Goal: Information Seeking & Learning: Understand process/instructions

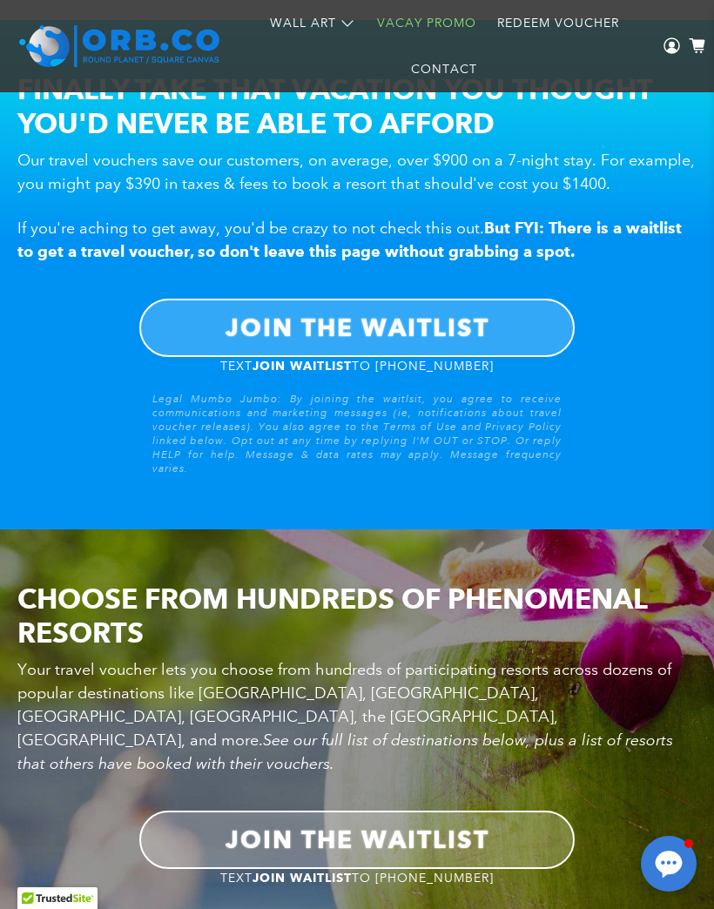
scroll to position [1287, 0]
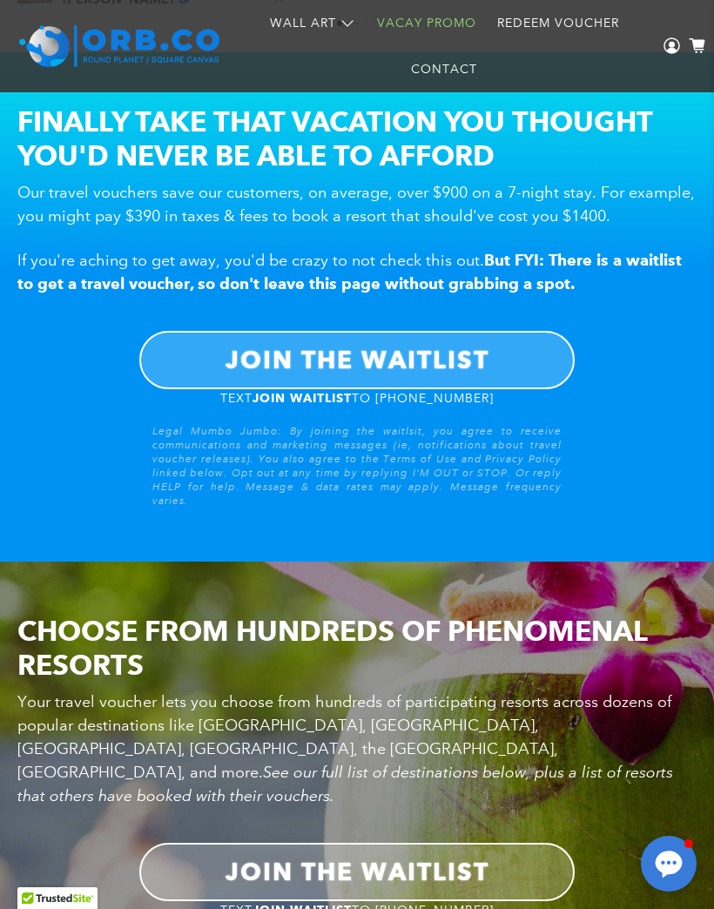
click at [491, 363] on link "JOIN THE WAITLIST" at bounding box center [356, 360] width 435 height 58
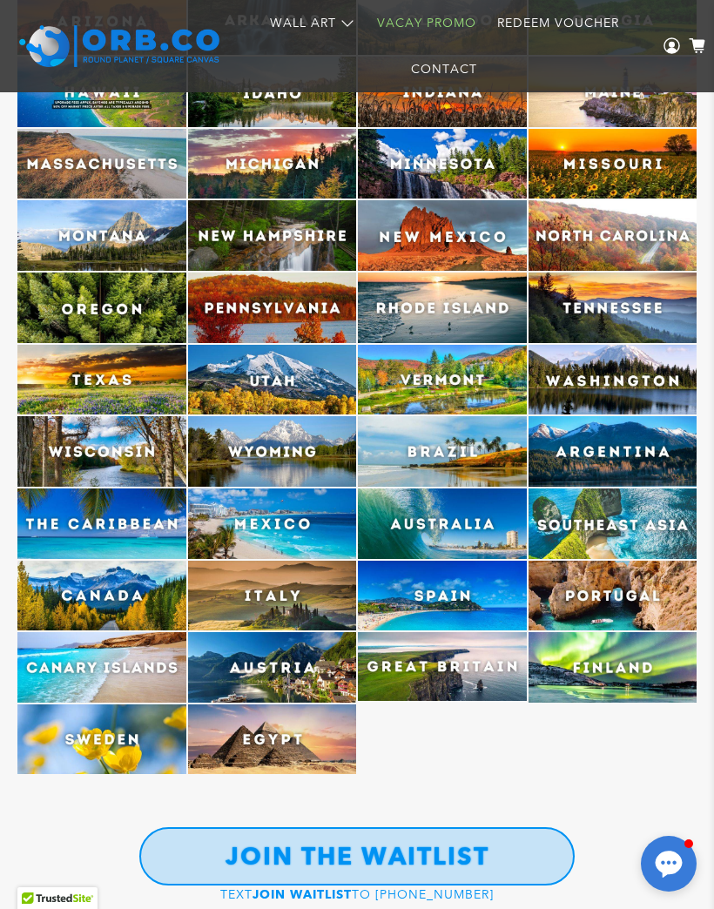
scroll to position [4351, 0]
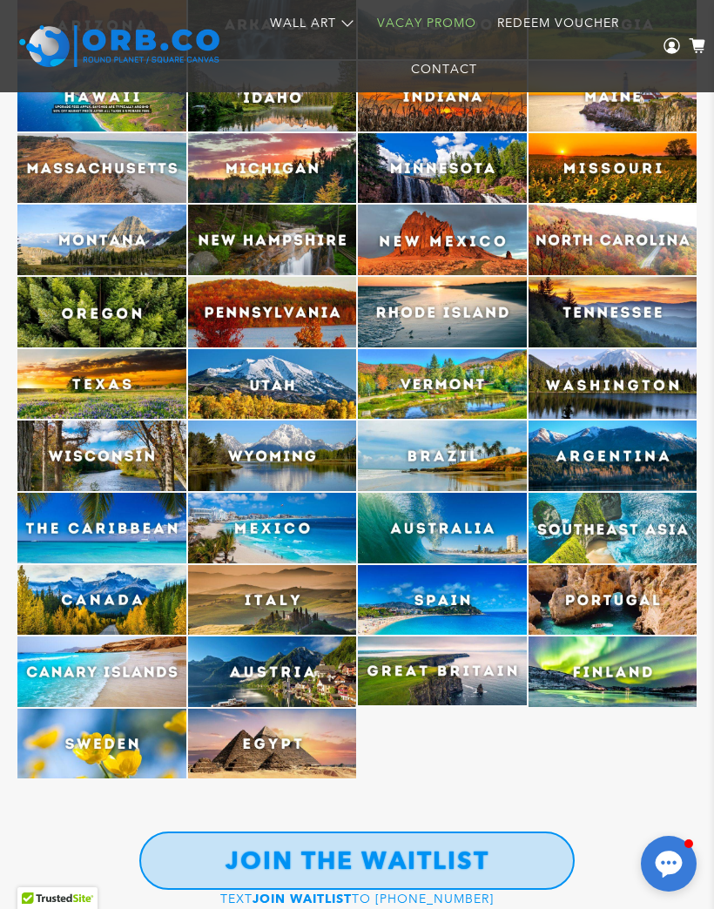
click at [633, 498] on img at bounding box center [612, 528] width 169 height 71
click at [628, 495] on img at bounding box center [612, 528] width 169 height 71
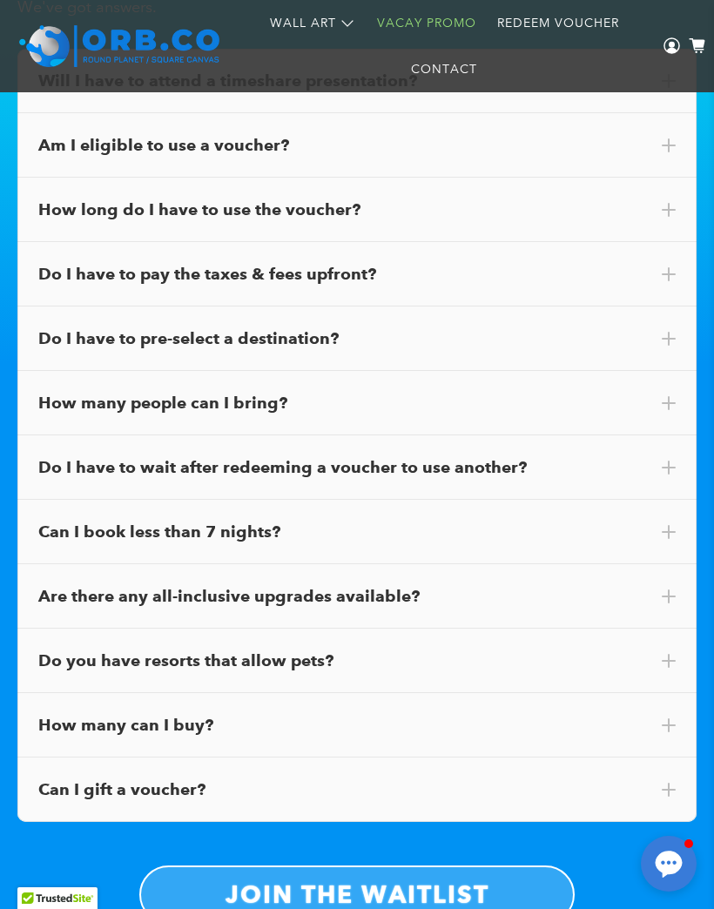
scroll to position [9558, 0]
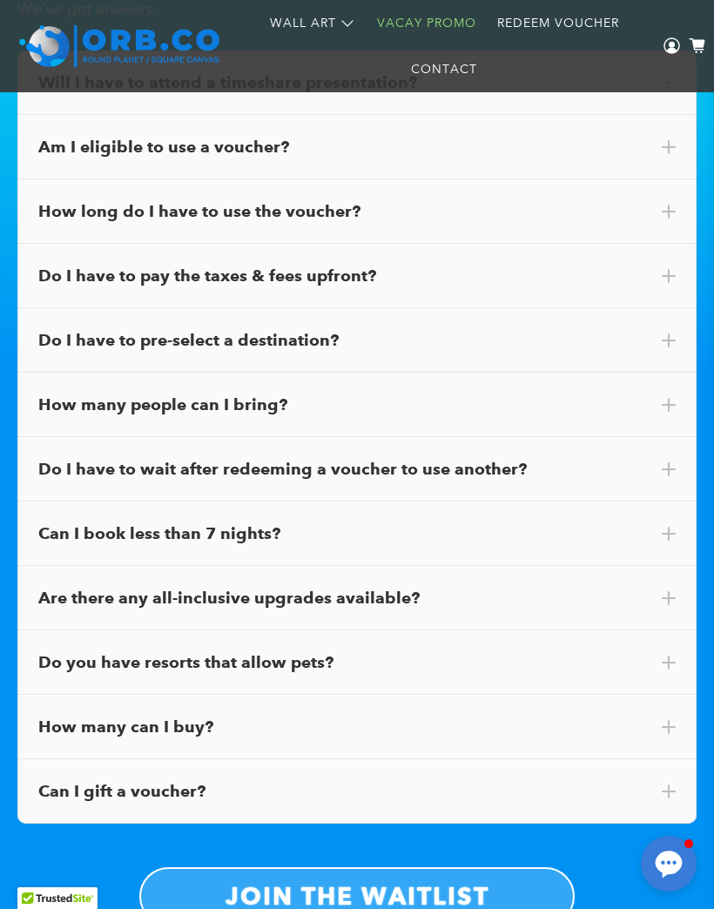
click at [637, 716] on div "How many can I buy?" at bounding box center [356, 727] width 637 height 23
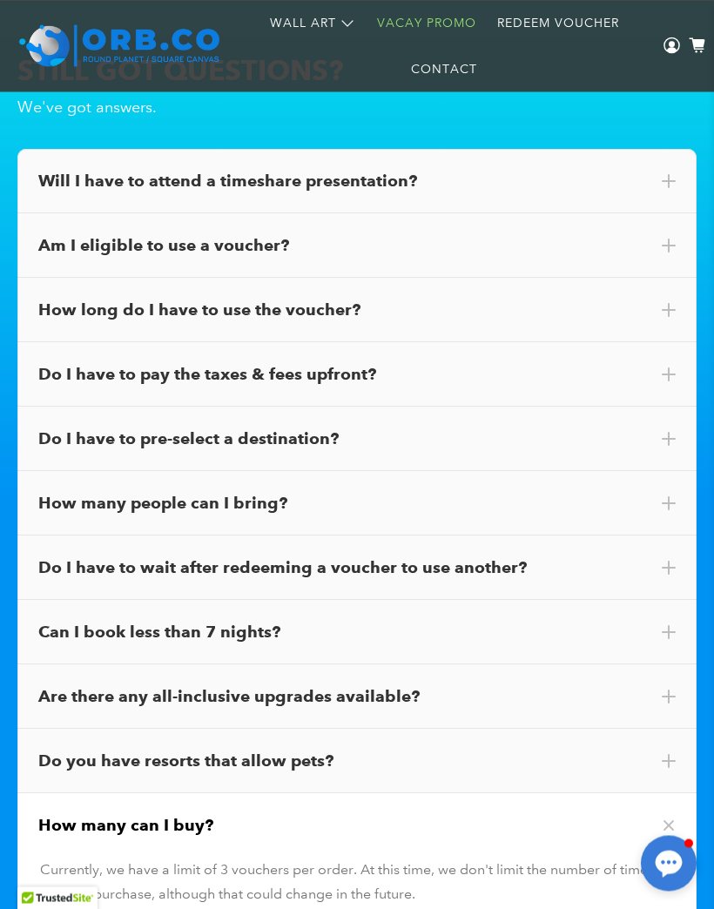
scroll to position [9457, 0]
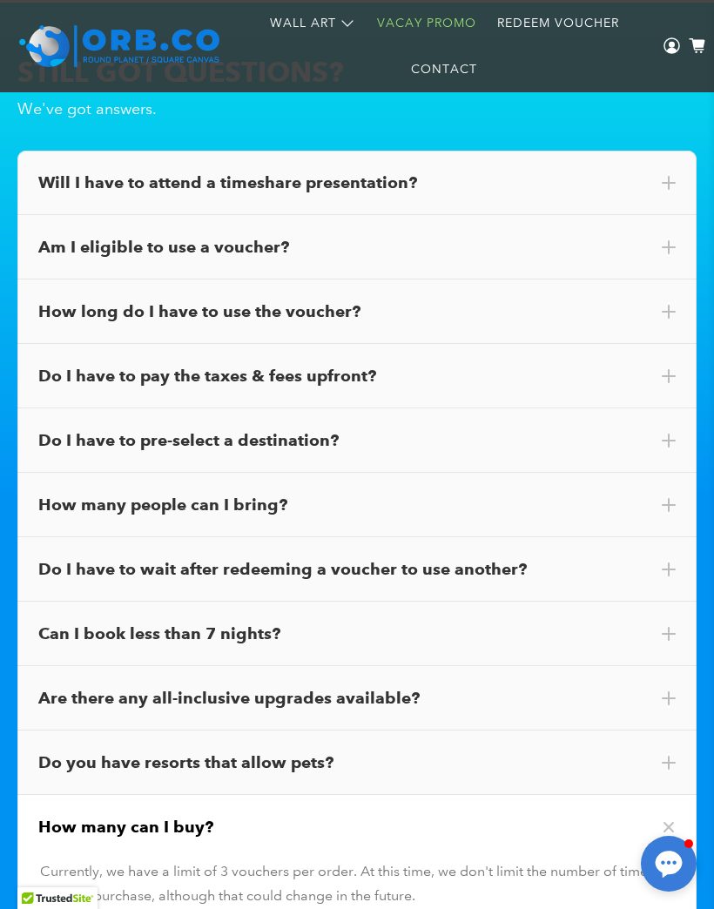
click at [589, 622] on div "Can I book less than 7 nights?" at bounding box center [356, 633] width 637 height 23
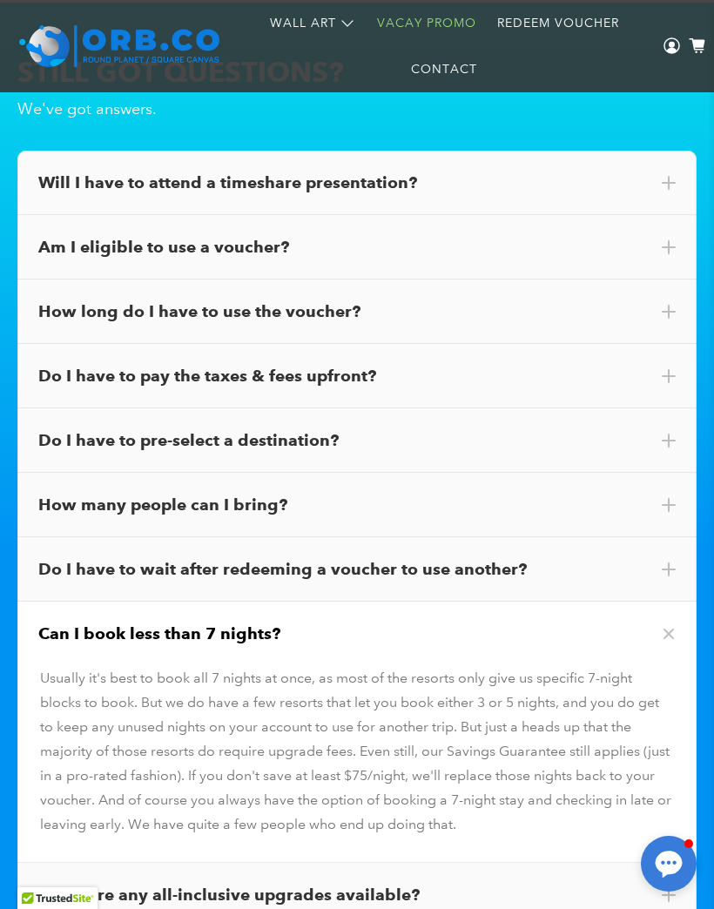
click at [614, 622] on div "Can I book less than 7 nights?" at bounding box center [356, 633] width 637 height 23
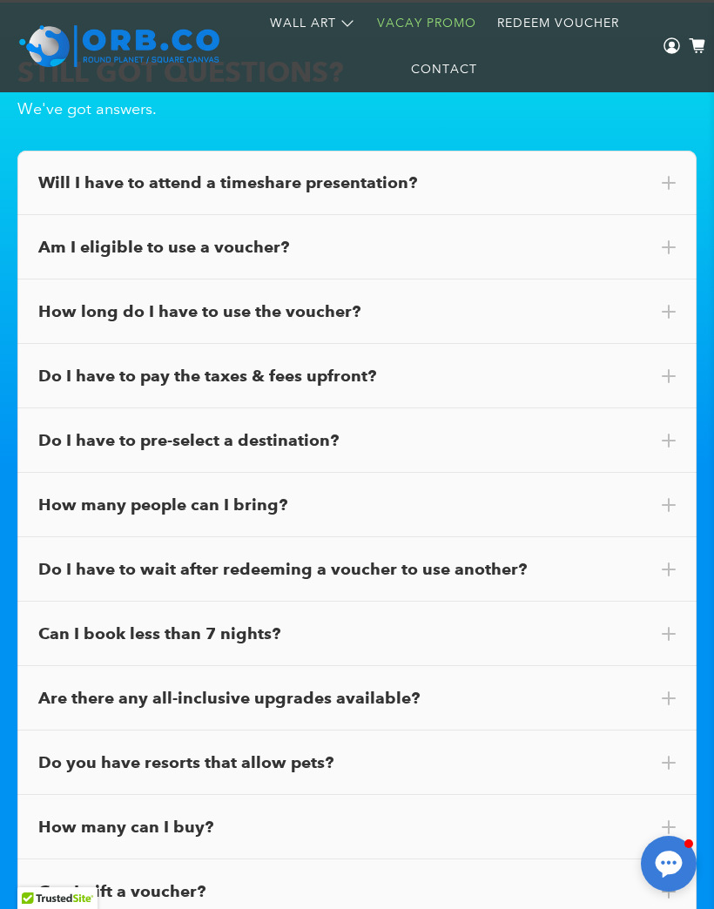
click at [612, 558] on div "Do I have to wait after redeeming a voucher to use another?" at bounding box center [356, 569] width 637 height 23
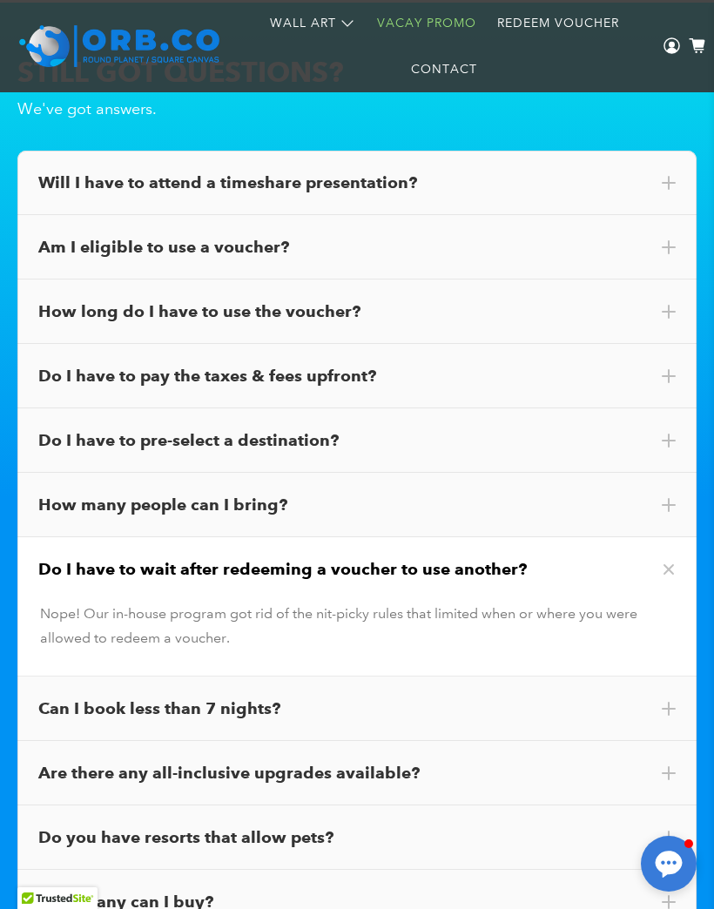
click at [622, 558] on div "Do I have to wait after redeeming a voucher to use another?" at bounding box center [356, 569] width 637 height 23
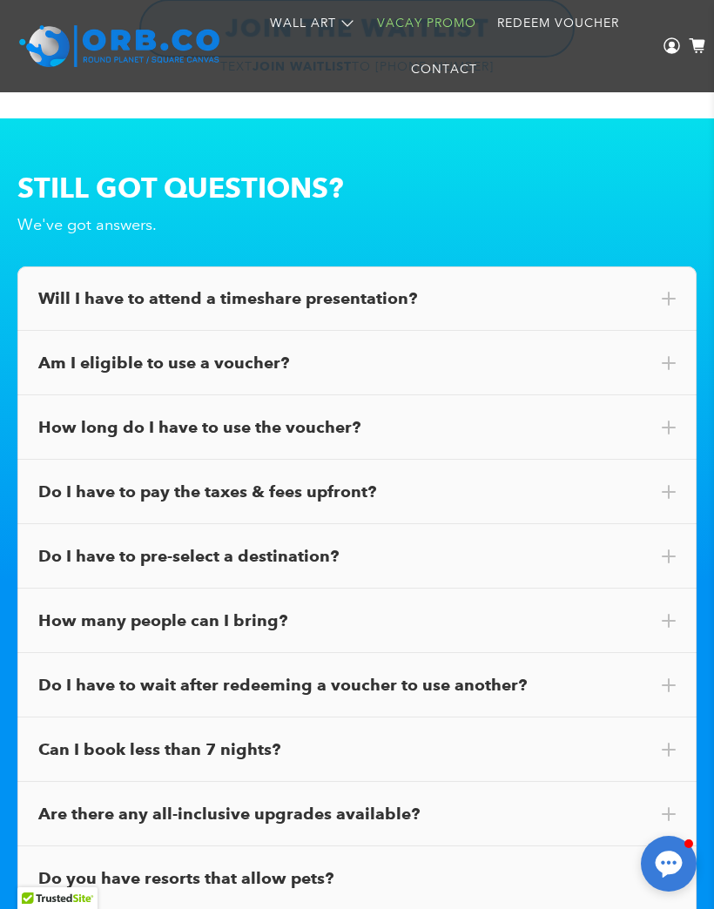
scroll to position [9309, 0]
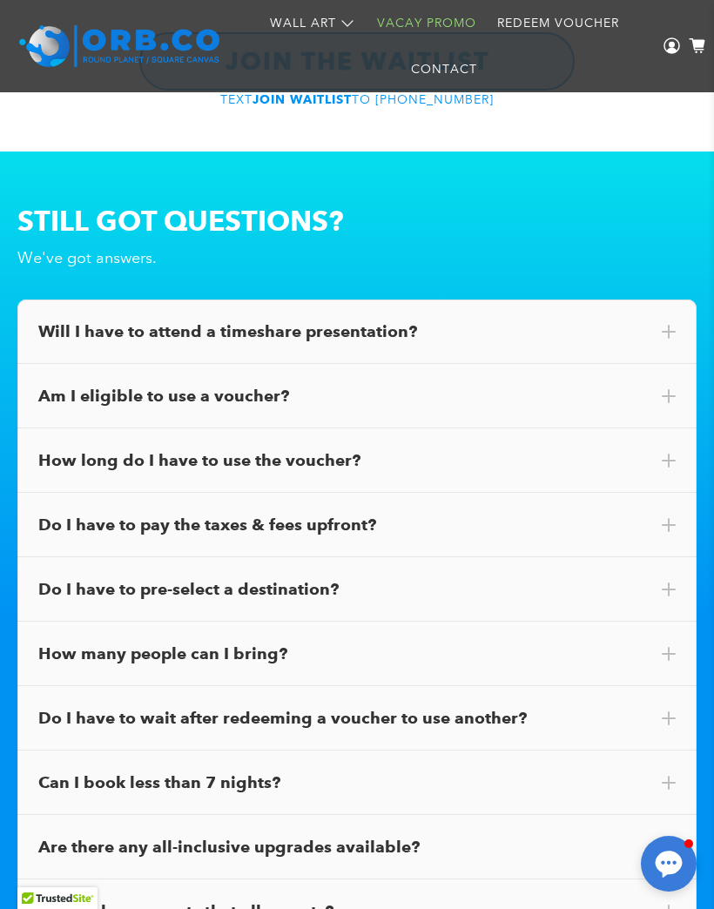
click at [567, 642] on div "How many people can I bring?" at bounding box center [356, 653] width 637 height 23
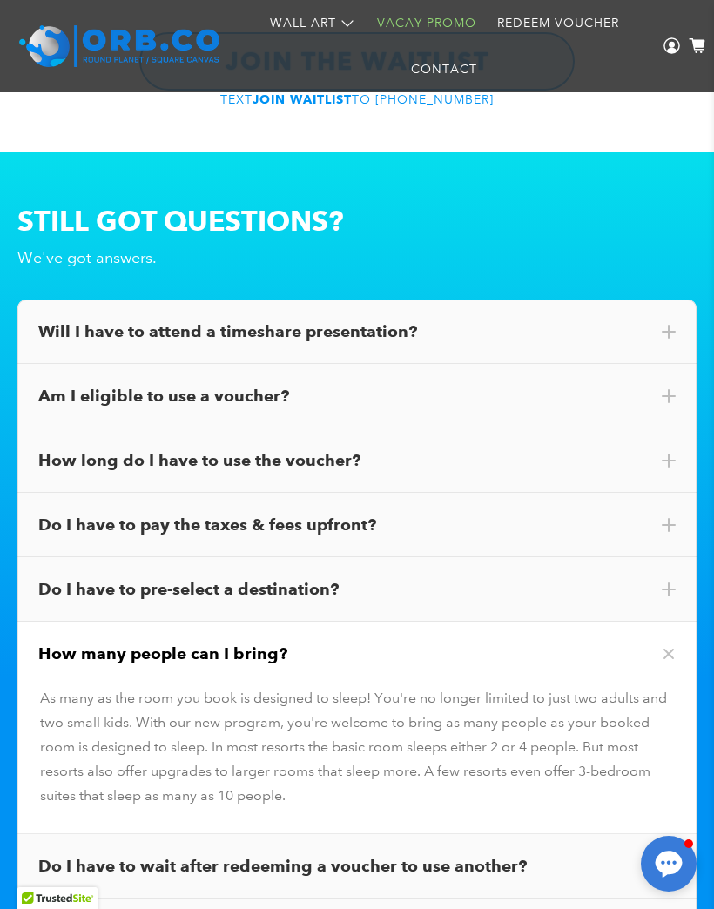
click at [553, 642] on div "How many people can I bring?" at bounding box center [356, 653] width 637 height 23
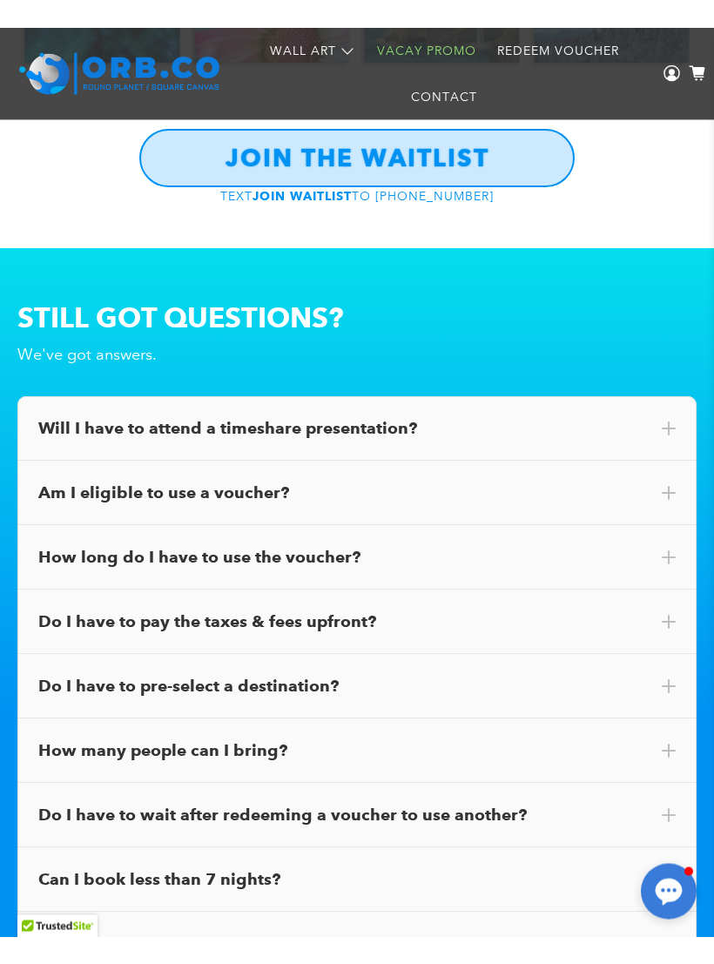
scroll to position [9240, 0]
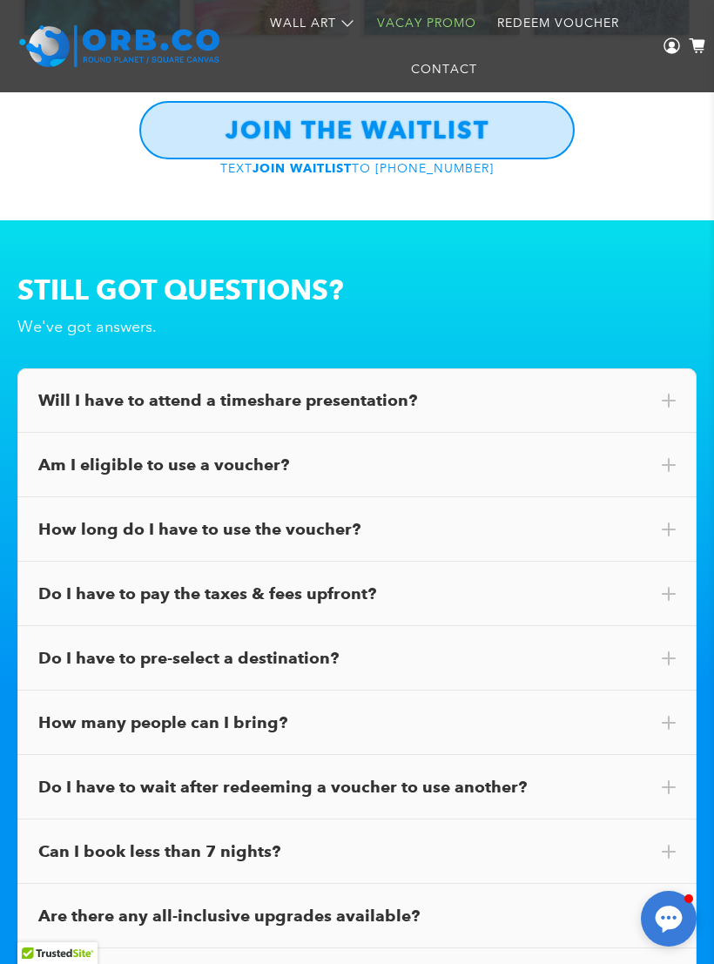
click at [568, 690] on div "How many people can I bring?" at bounding box center [356, 722] width 679 height 64
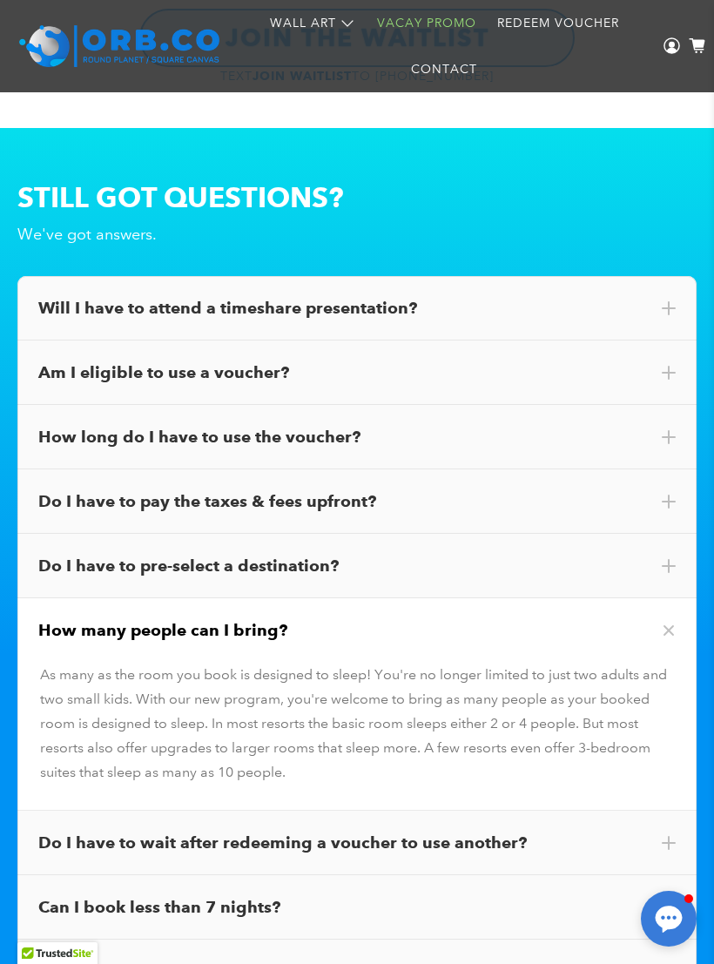
click at [571, 619] on div "How many people can I bring?" at bounding box center [356, 630] width 637 height 23
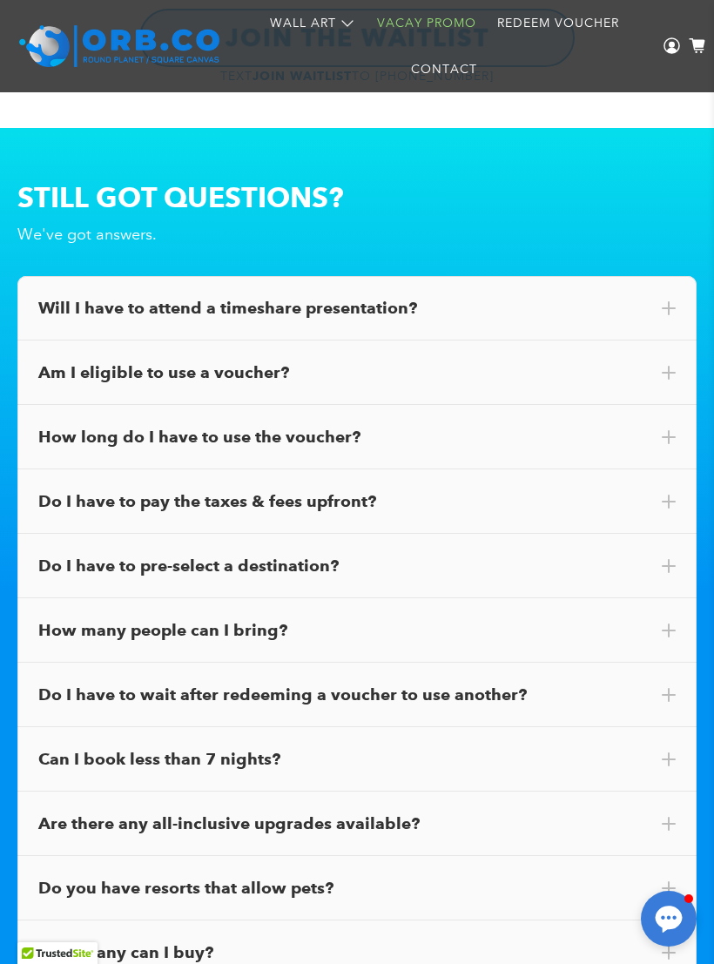
click at [596, 554] on div "Do I have to pre-select a destination?" at bounding box center [356, 565] width 637 height 23
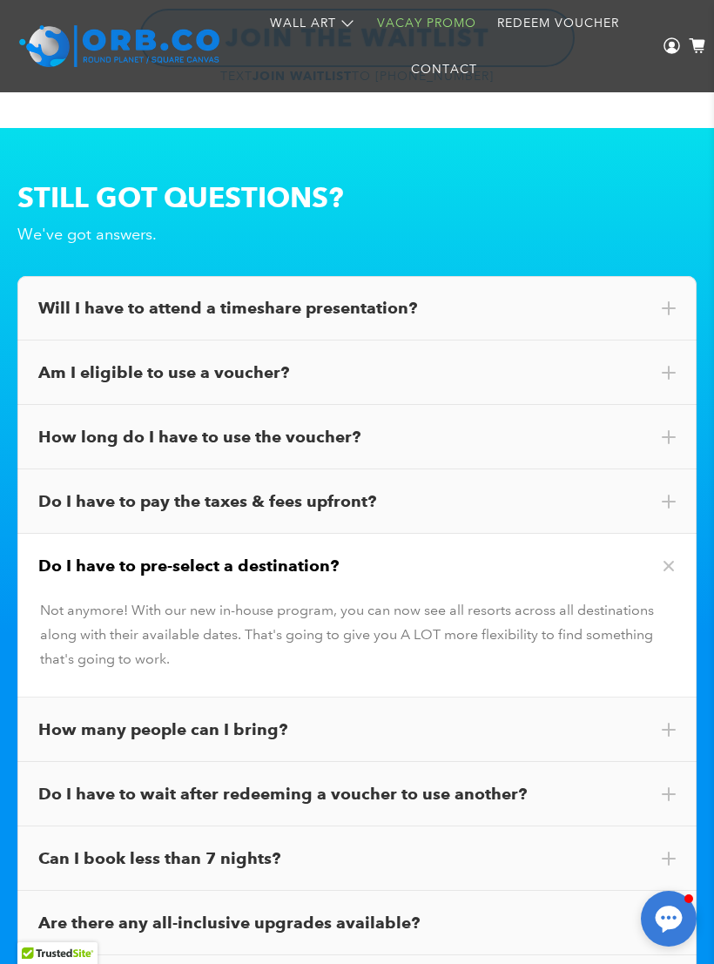
click at [591, 598] on div "Not anymore! With our new in-house program, you can now see all resorts across …" at bounding box center [357, 634] width 634 height 73
click at [587, 557] on div "Do I have to pre-select a destination?" at bounding box center [356, 566] width 679 height 64
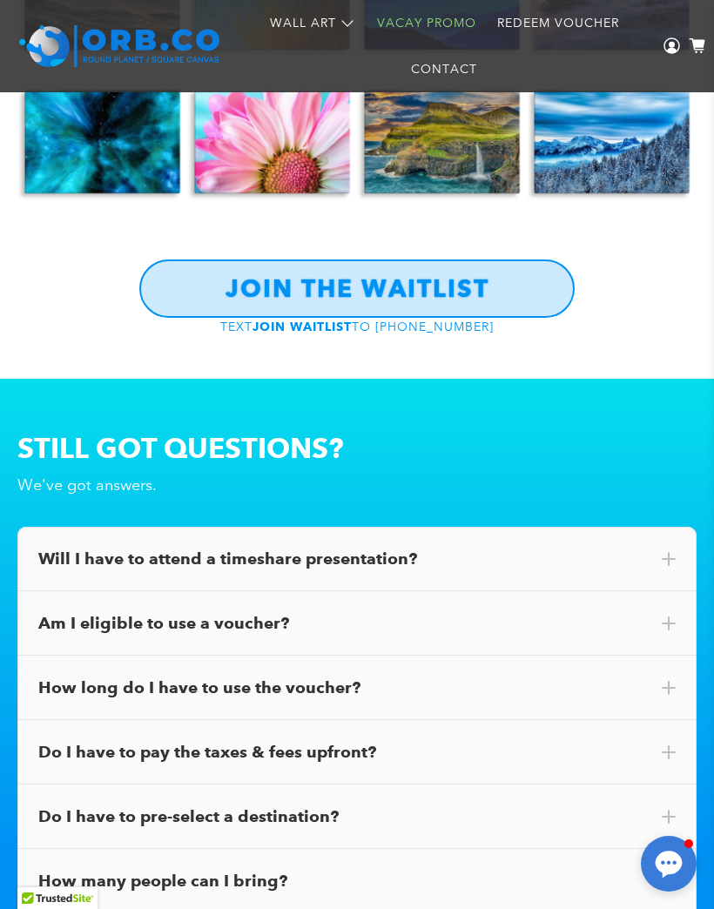
scroll to position [9081, 0]
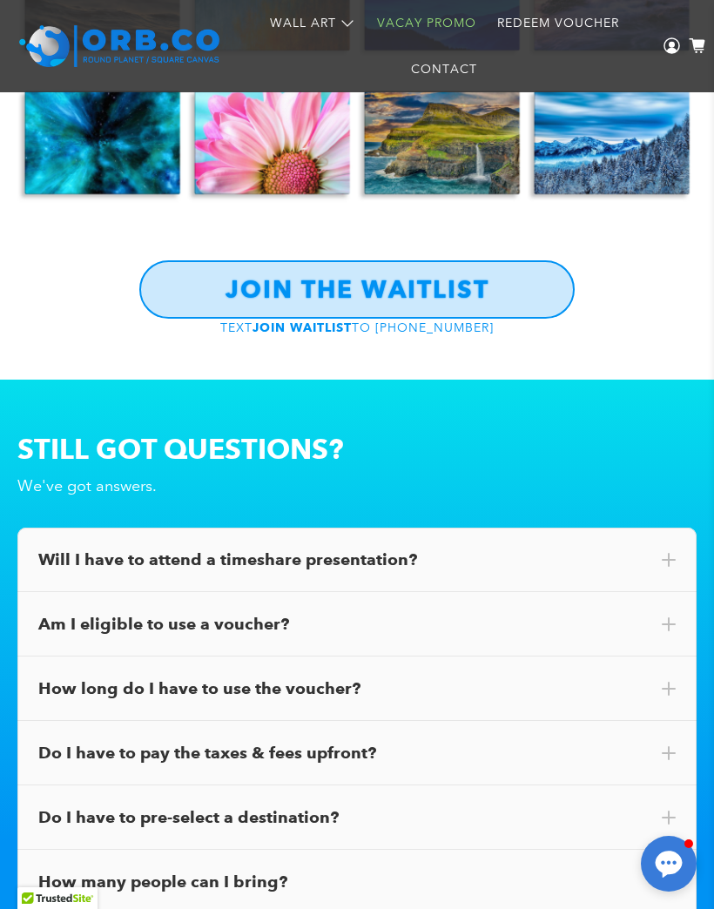
click at [526, 721] on div "Do I have to pay the taxes & fees upfront?" at bounding box center [356, 753] width 679 height 64
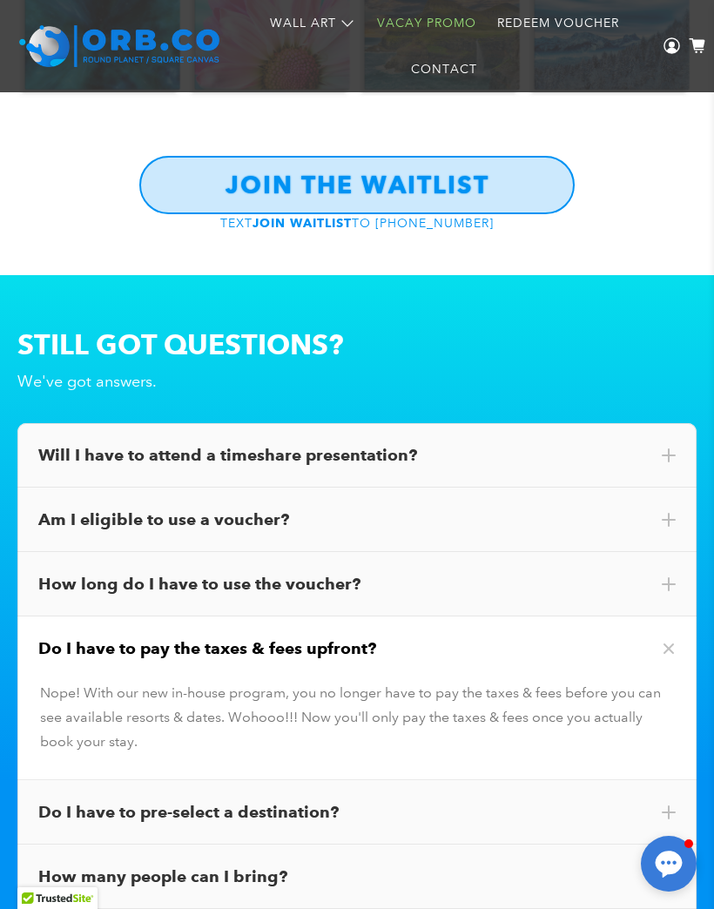
scroll to position [9184, 0]
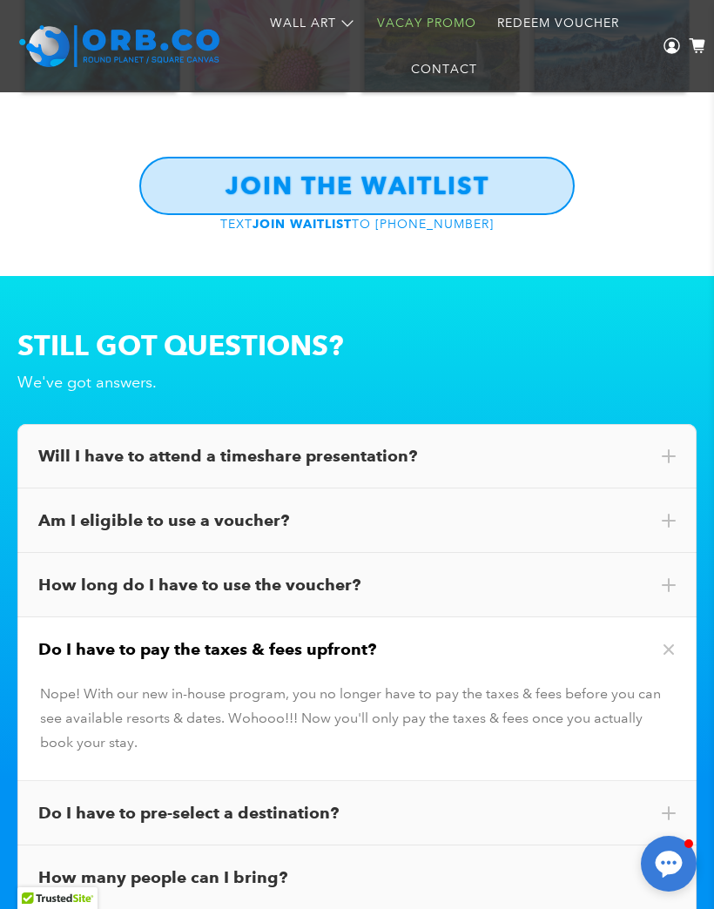
click at [590, 574] on div "How long do I have to use the voucher?" at bounding box center [356, 585] width 637 height 23
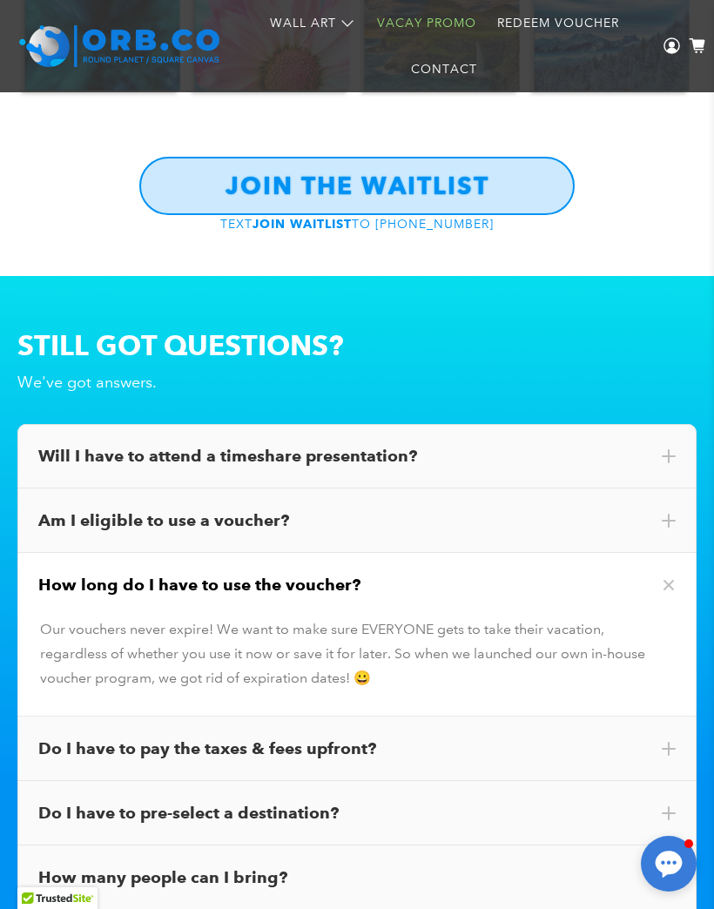
click at [609, 509] on div "Am I eligible to use a voucher?" at bounding box center [356, 520] width 637 height 23
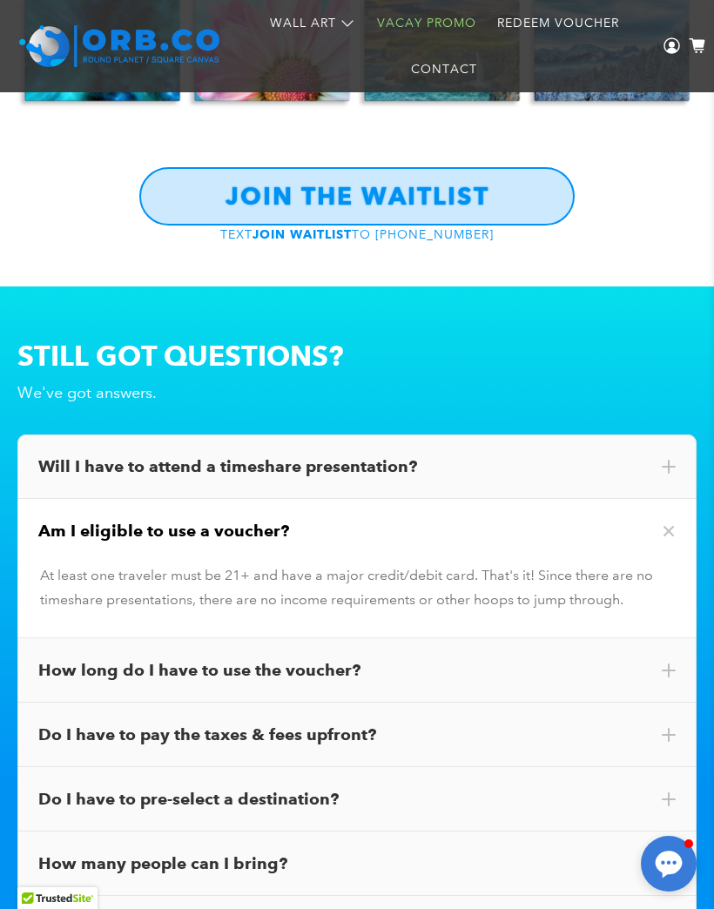
scroll to position [9080, 0]
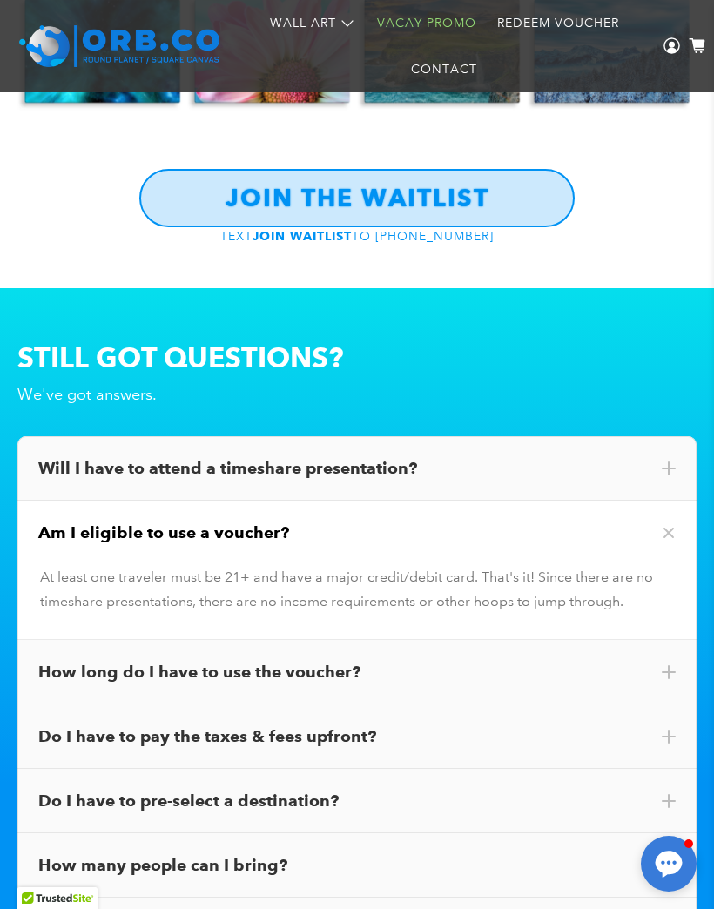
click at [618, 457] on div "Will I have to attend a timeshare presentation?" at bounding box center [356, 468] width 637 height 23
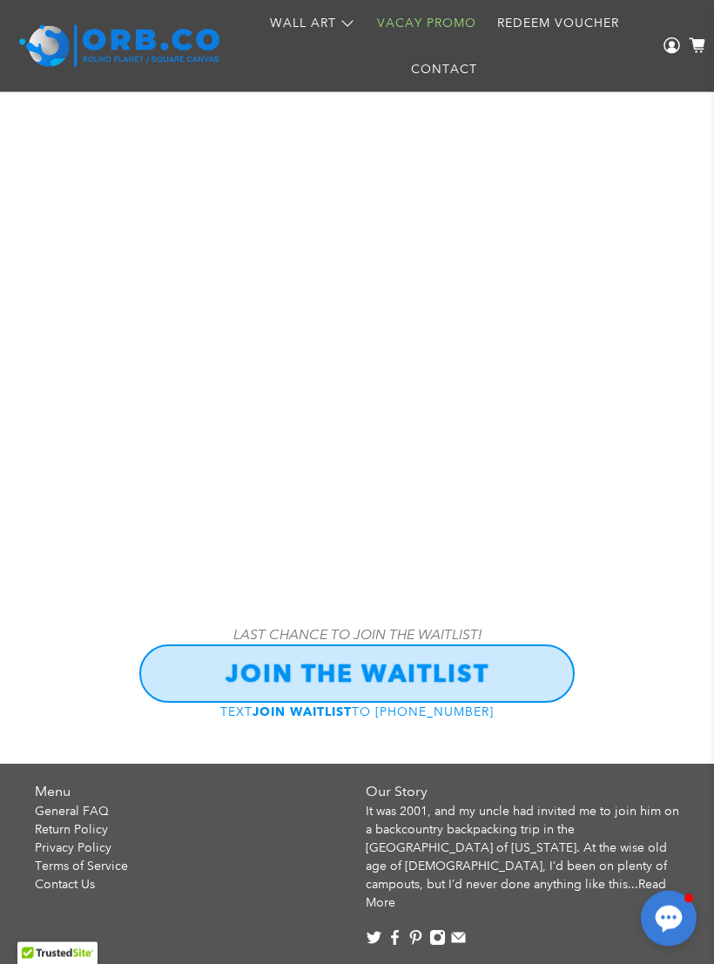
scroll to position [17558, 0]
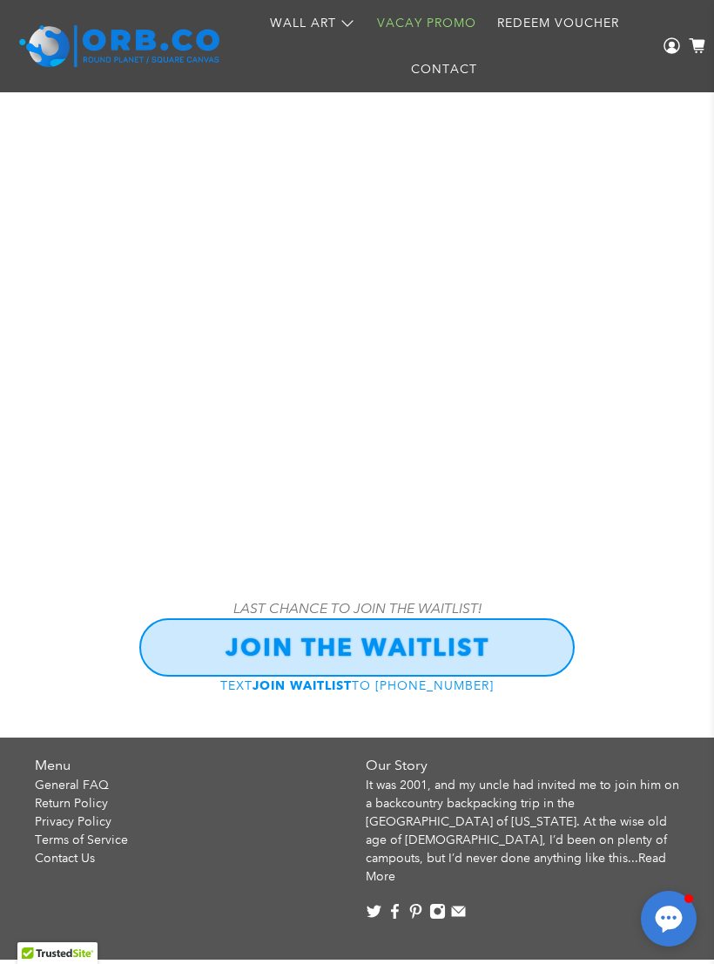
click at [542, 17] on link "Redeem Voucher" at bounding box center [558, 23] width 143 height 46
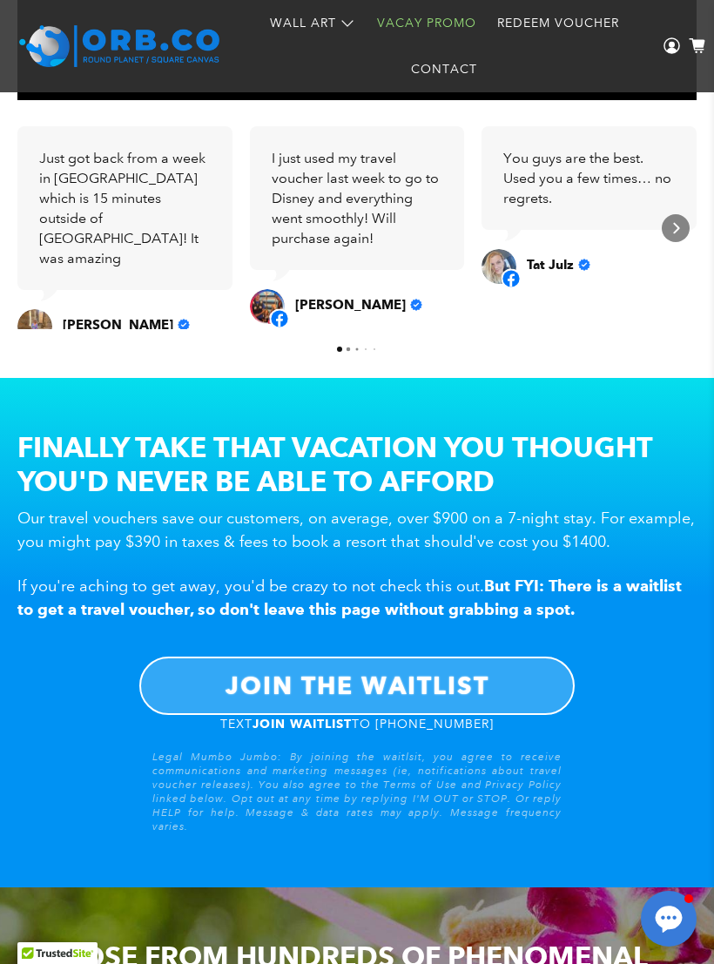
scroll to position [981, 0]
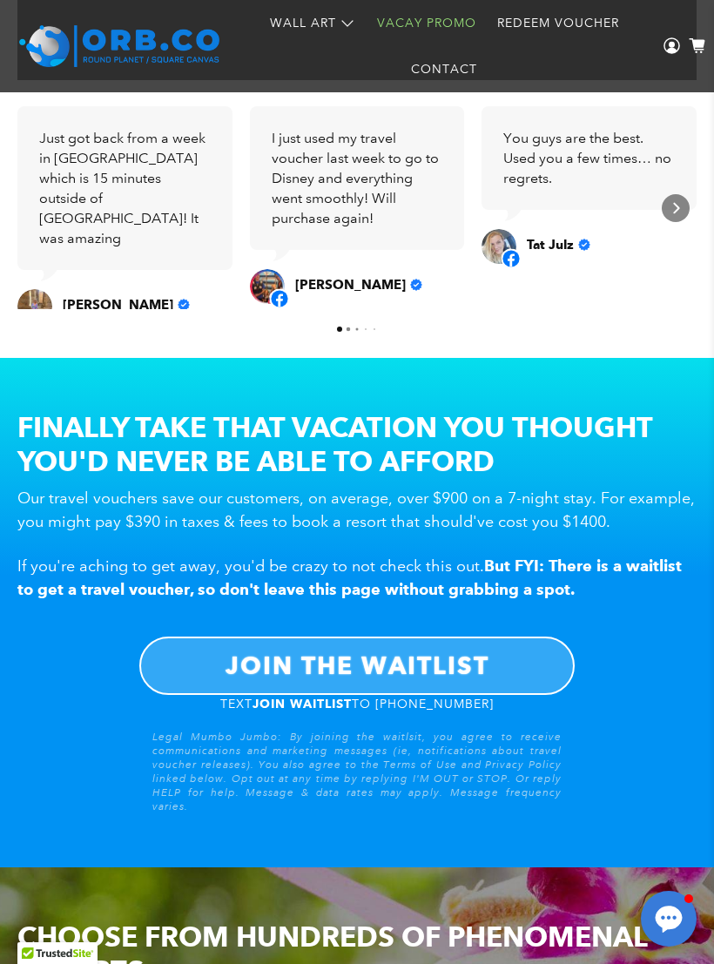
click at [511, 670] on link "JOIN THE WAITLIST" at bounding box center [356, 665] width 435 height 58
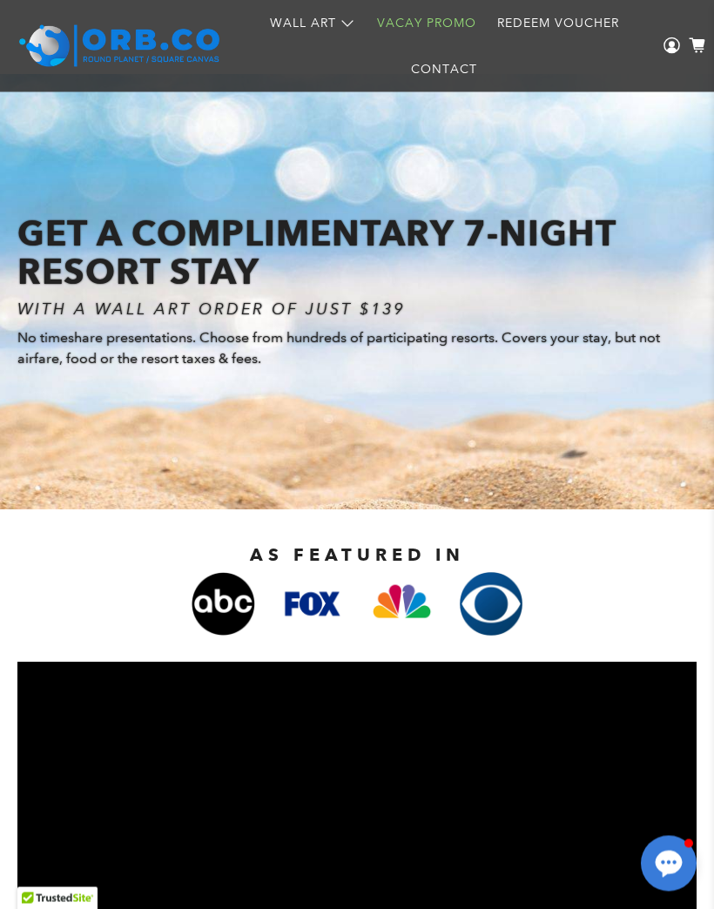
scroll to position [0, 0]
